Goal: Transaction & Acquisition: Purchase product/service

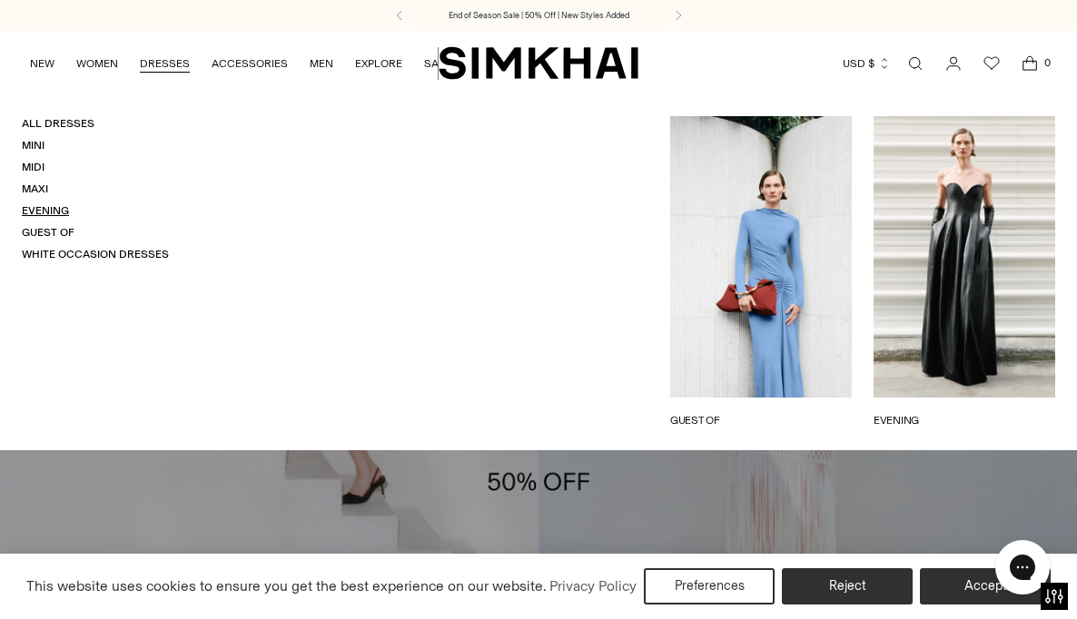
click at [49, 210] on link "Evening" at bounding box center [45, 210] width 47 height 13
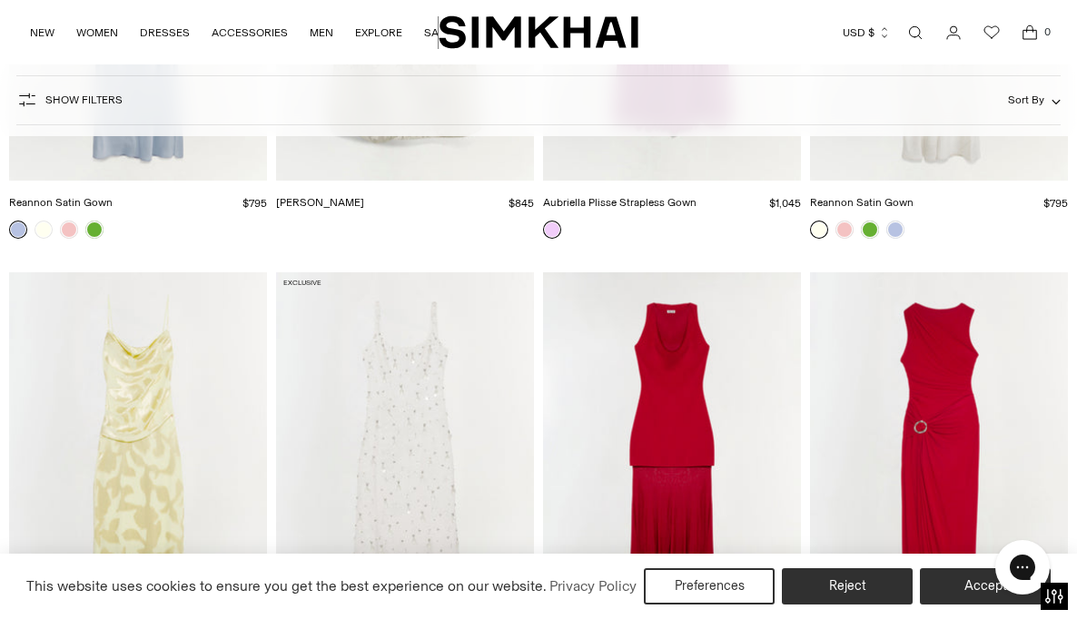
scroll to position [1523, 0]
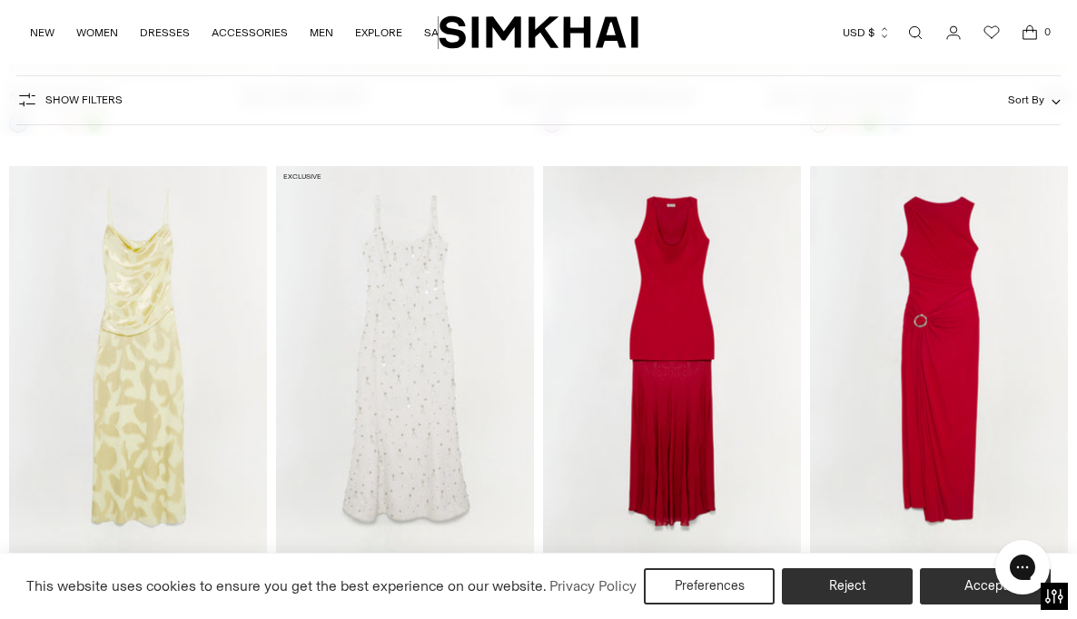
click at [986, 589] on iframe at bounding box center [1022, 567] width 73 height 67
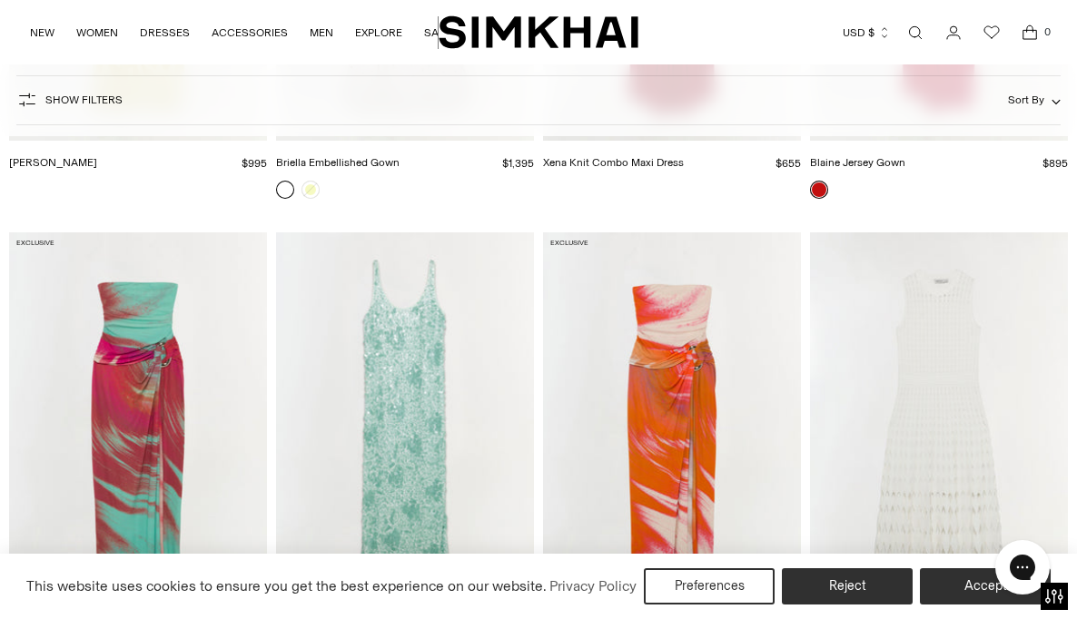
scroll to position [2030, 0]
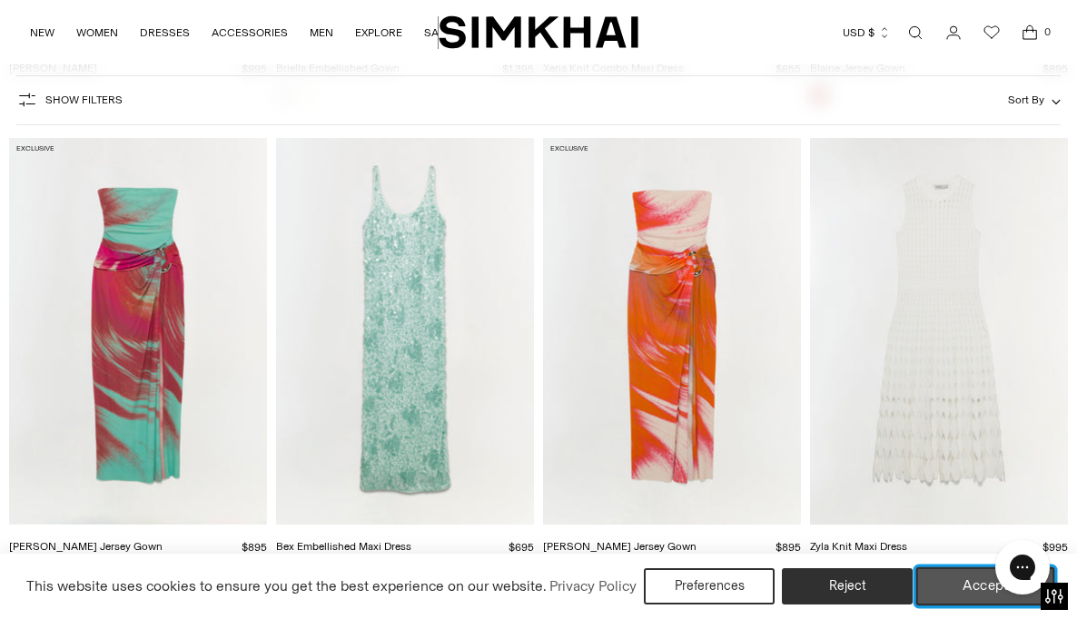
click at [964, 586] on button "Accept" at bounding box center [985, 587] width 139 height 38
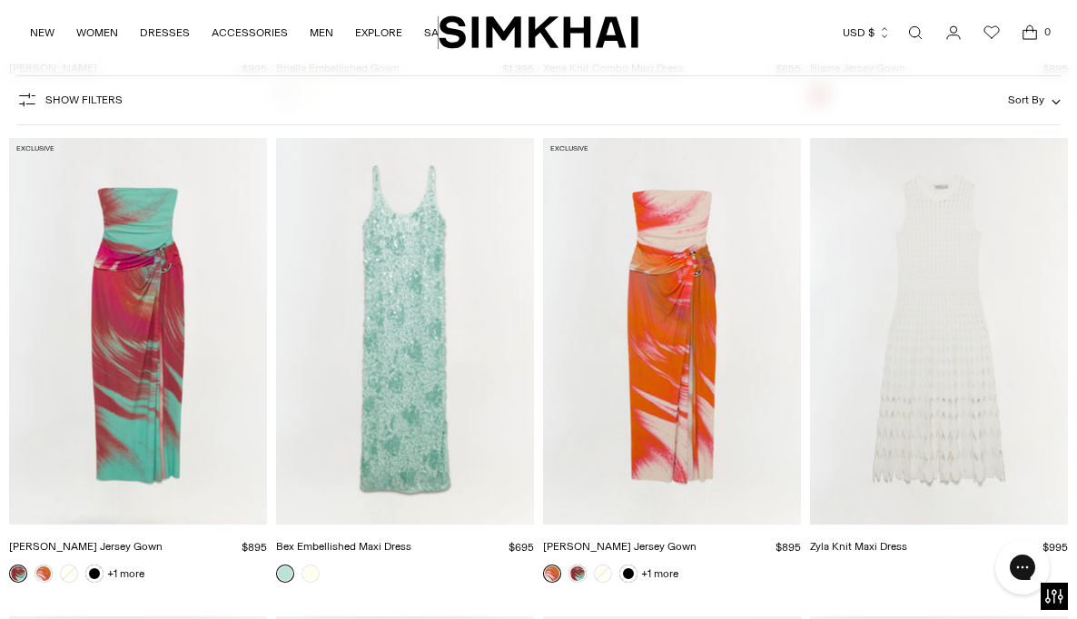
click at [0, 0] on img "Bex Embellished Maxi Dress" at bounding box center [0, 0] width 0 height 0
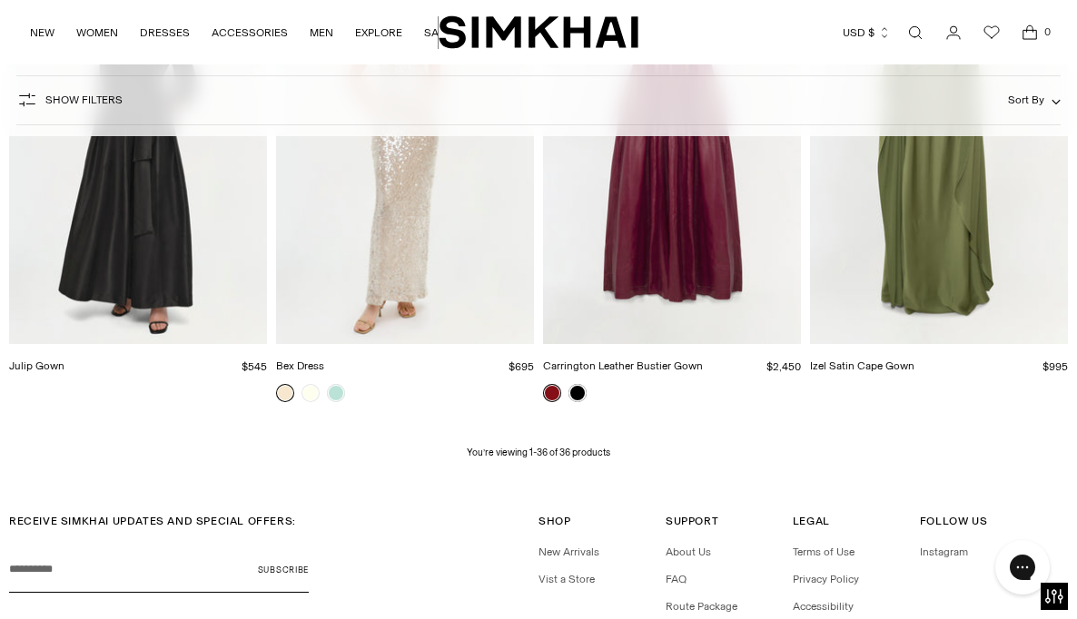
scroll to position [4337, 0]
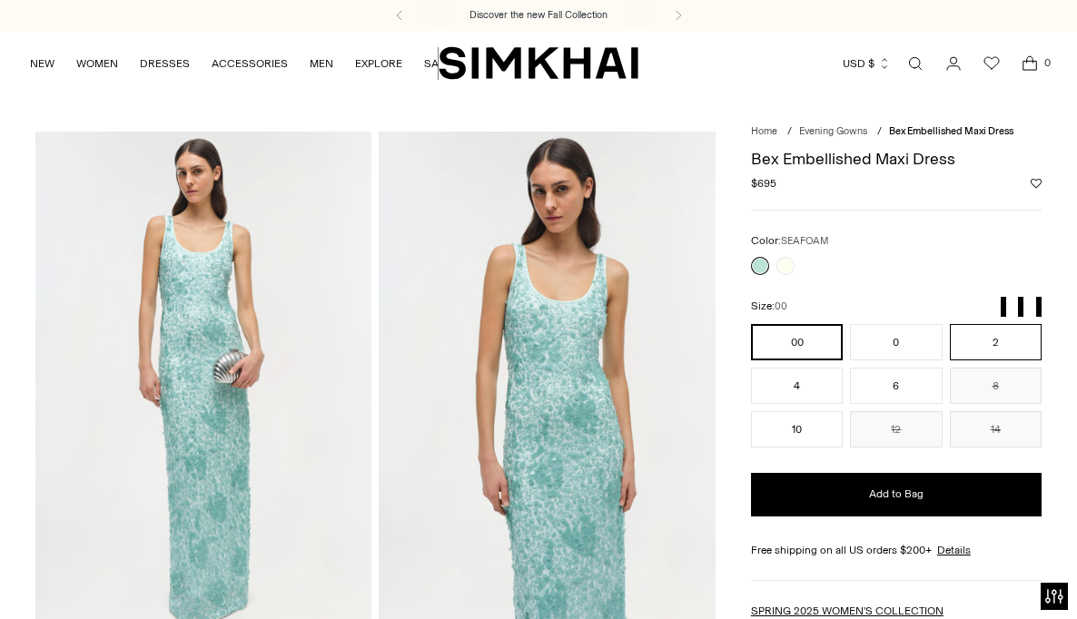
click at [972, 341] on button "2" at bounding box center [996, 342] width 92 height 36
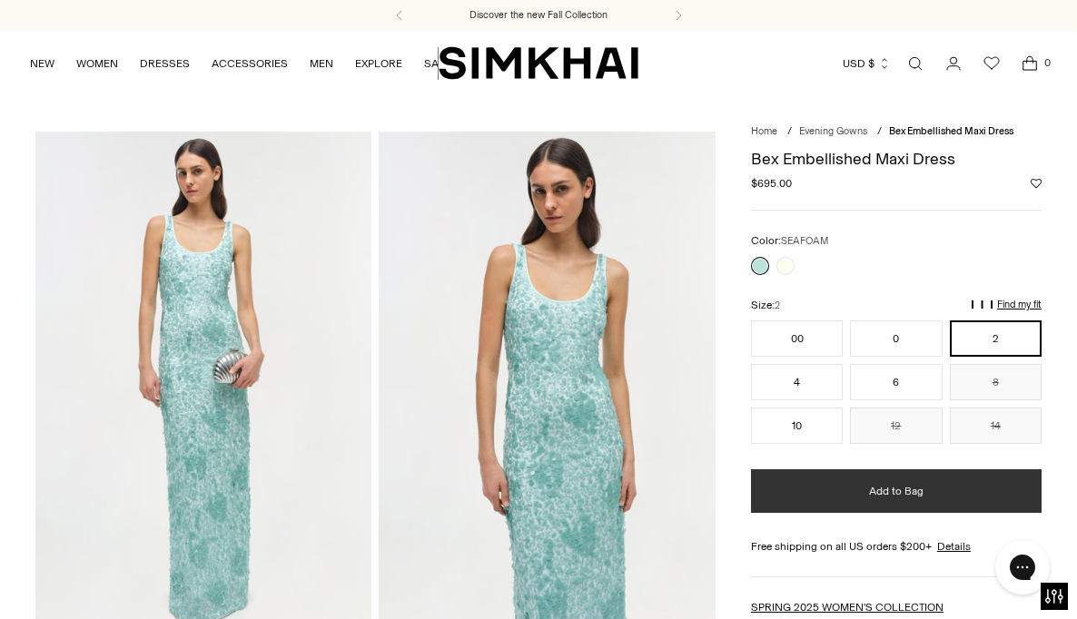
click at [929, 496] on button "Add to Bag" at bounding box center [896, 492] width 291 height 44
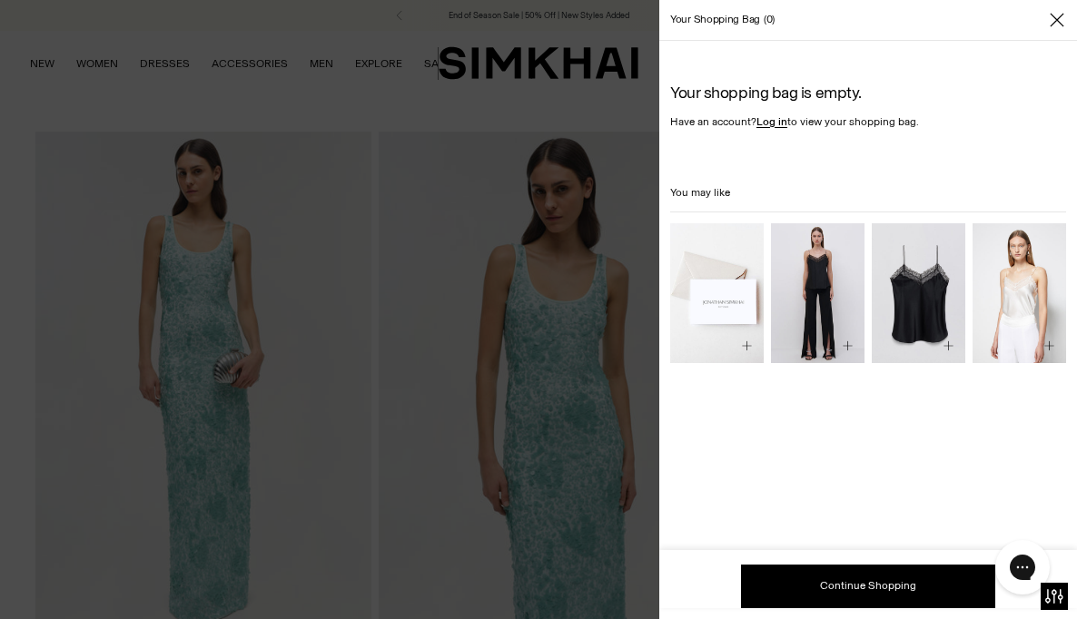
click at [257, 69] on div at bounding box center [538, 309] width 1077 height 619
